Goal: Navigation & Orientation: Find specific page/section

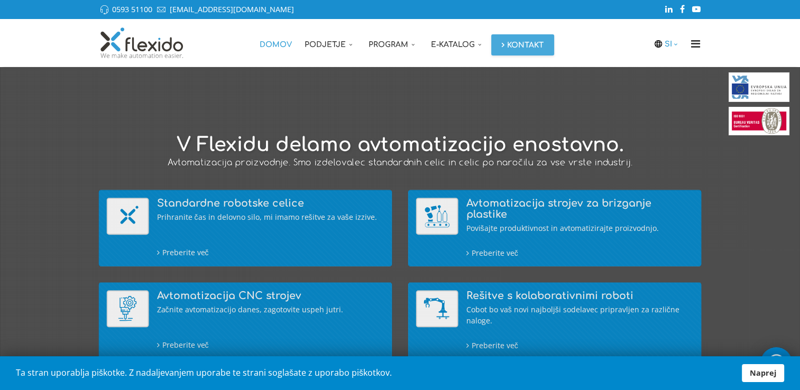
click at [676, 43] on icon at bounding box center [676, 44] width 8 height 7
click at [667, 87] on link "EN" at bounding box center [672, 86] width 26 height 21
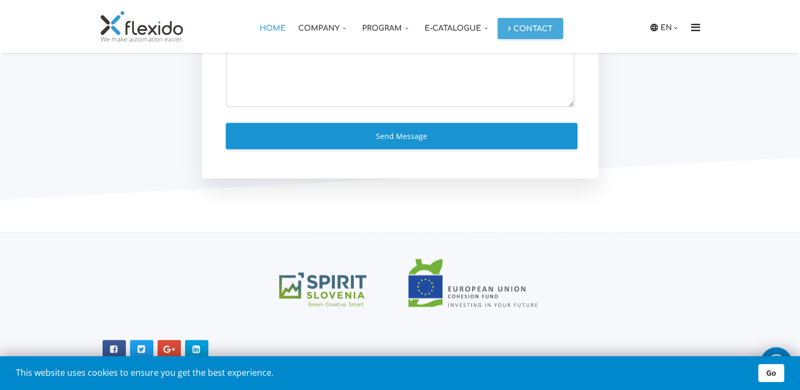
scroll to position [2044, 0]
